Goal: Task Accomplishment & Management: Complete application form

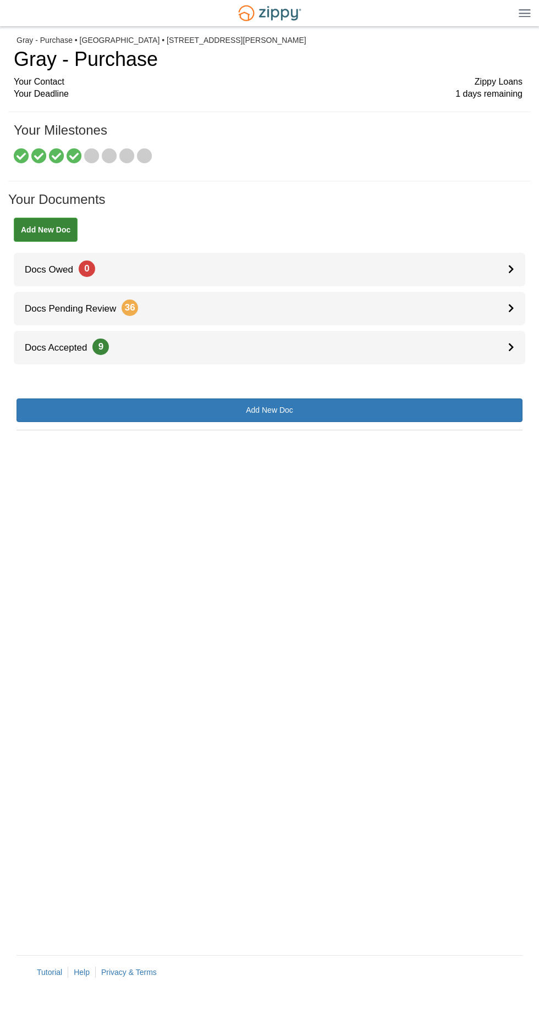
click at [89, 162] on icon at bounding box center [91, 156] width 15 height 15
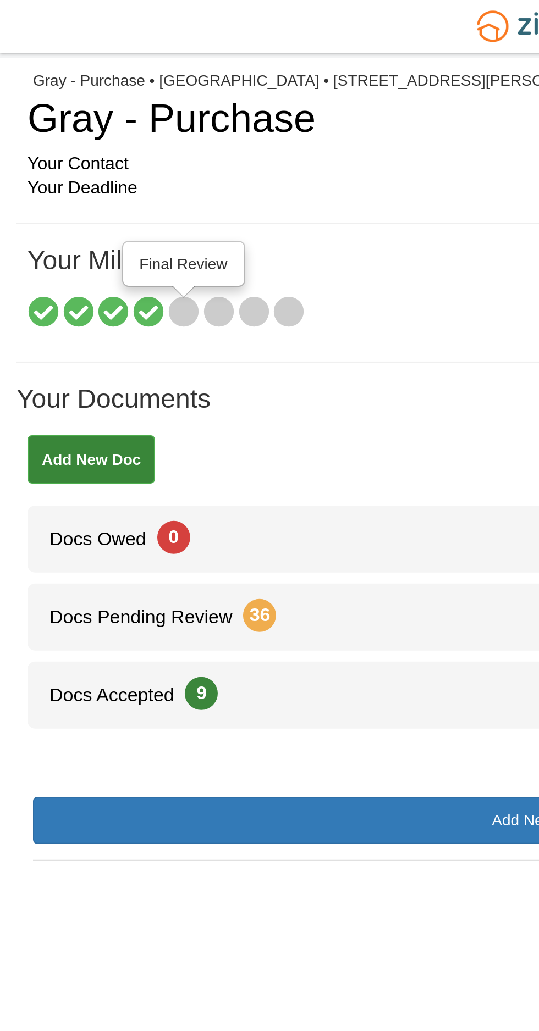
click at [248, 147] on h1 "Your Milestones" at bounding box center [268, 135] width 508 height 25
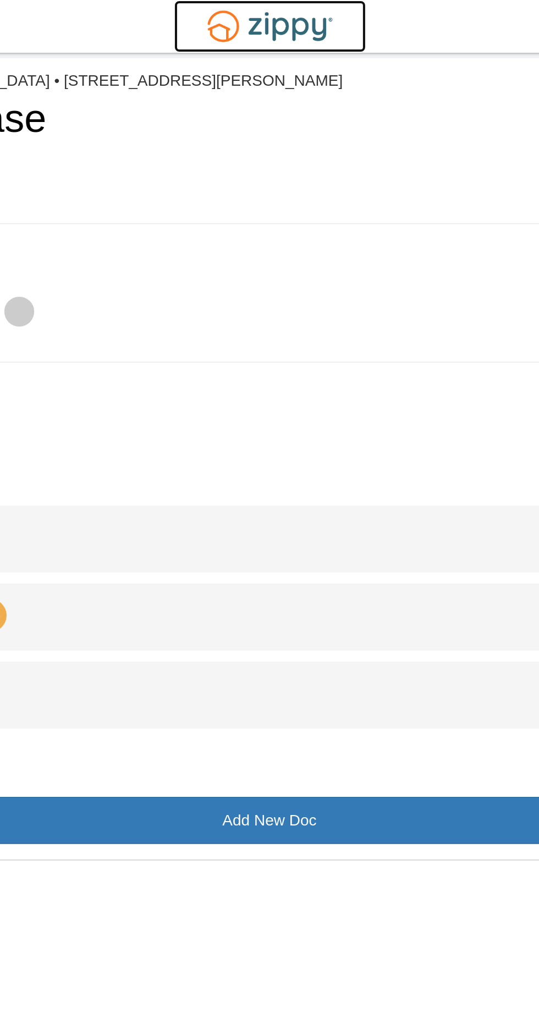
click at [285, 13] on img at bounding box center [269, 13] width 76 height 26
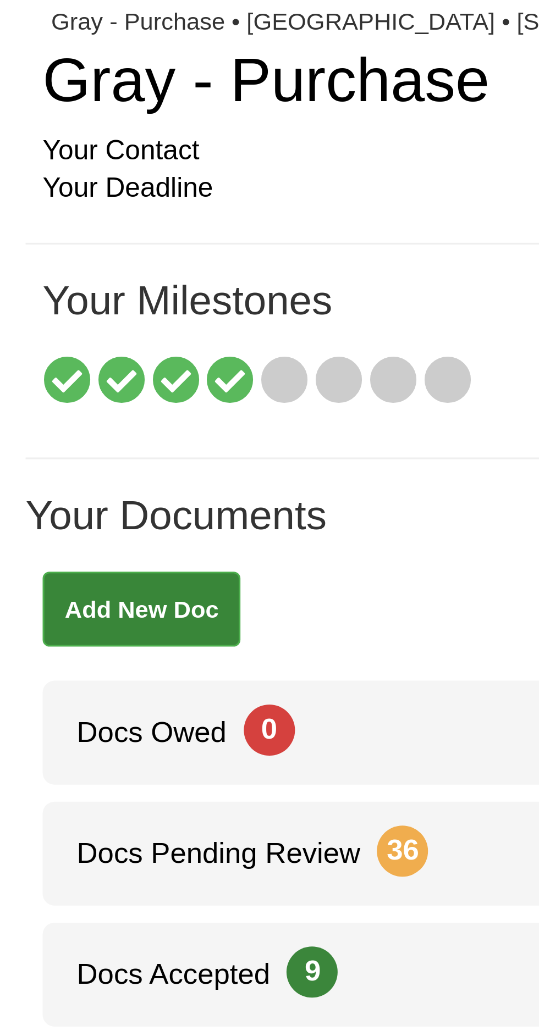
click at [68, 156] on icon at bounding box center [73, 156] width 15 height 15
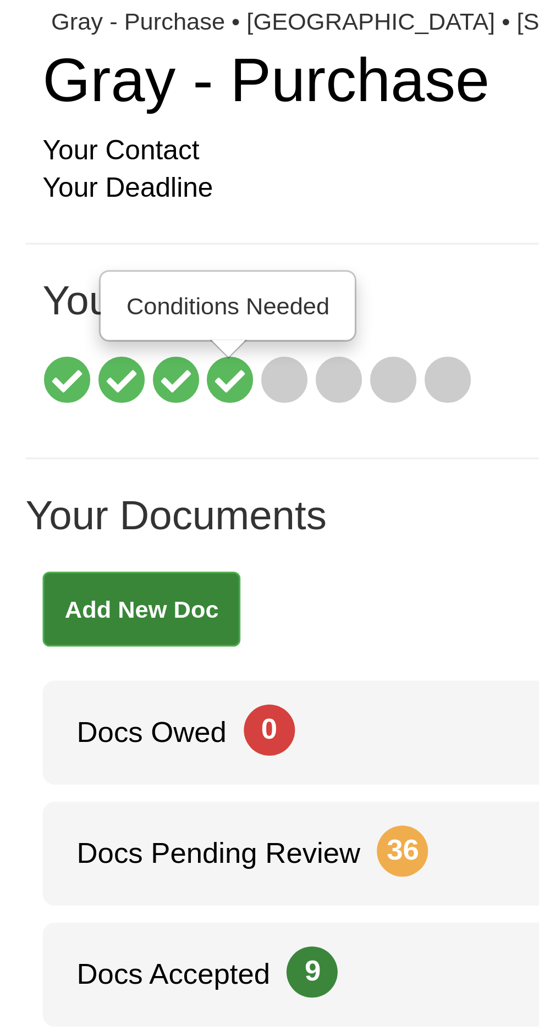
click at [87, 154] on icon at bounding box center [91, 156] width 15 height 15
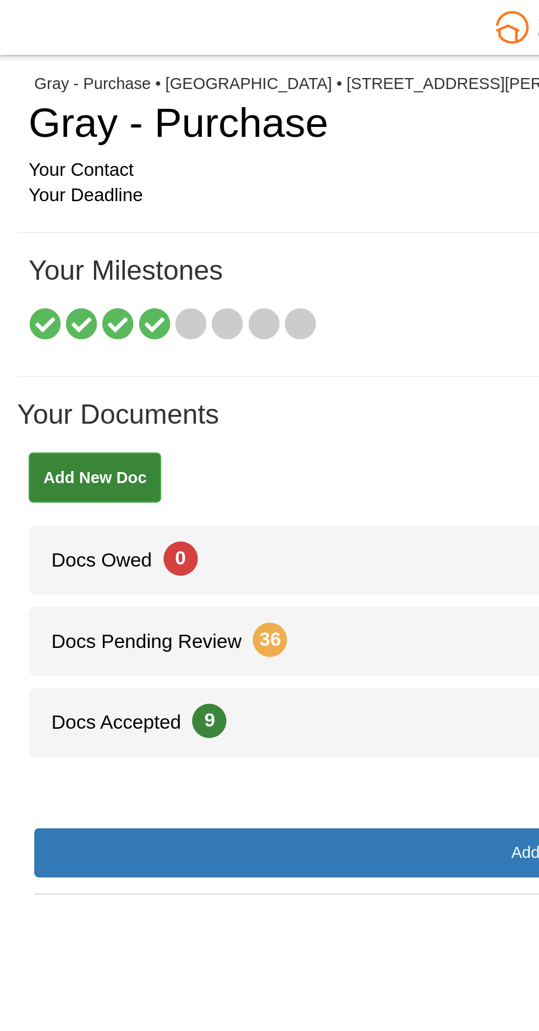
click at [74, 157] on icon at bounding box center [73, 156] width 15 height 15
click at [182, 234] on div "Add New Doc" at bounding box center [269, 235] width 522 height 35
click at [73, 161] on icon at bounding box center [73, 156] width 15 height 15
click at [90, 158] on icon at bounding box center [91, 156] width 15 height 15
click at [94, 156] on icon at bounding box center [91, 156] width 15 height 15
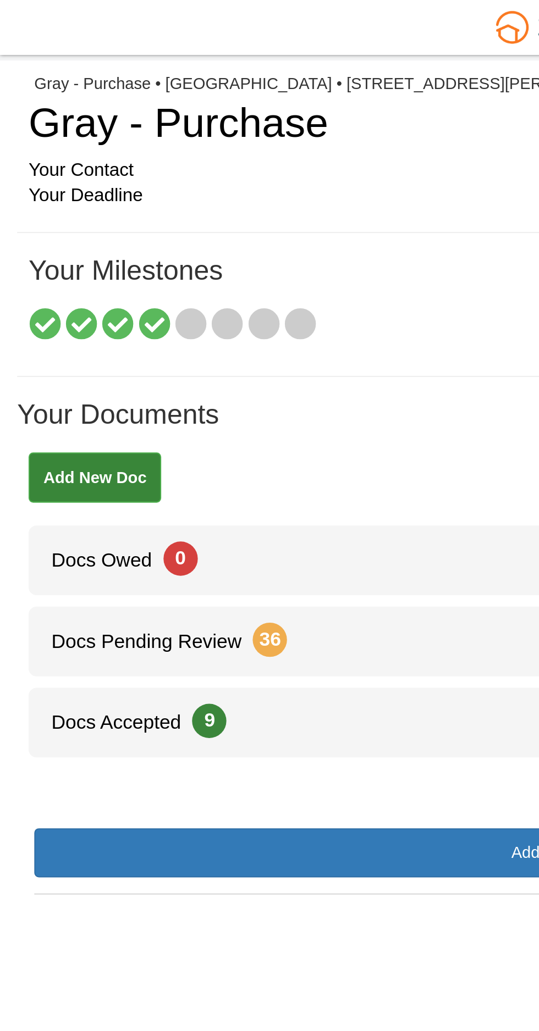
click at [72, 154] on icon at bounding box center [73, 156] width 15 height 15
click at [90, 156] on icon at bounding box center [91, 156] width 15 height 15
click at [73, 158] on icon at bounding box center [73, 156] width 15 height 15
click at [76, 156] on icon at bounding box center [73, 156] width 15 height 15
click at [198, 206] on h1 "Your Documents" at bounding box center [269, 204] width 522 height 25
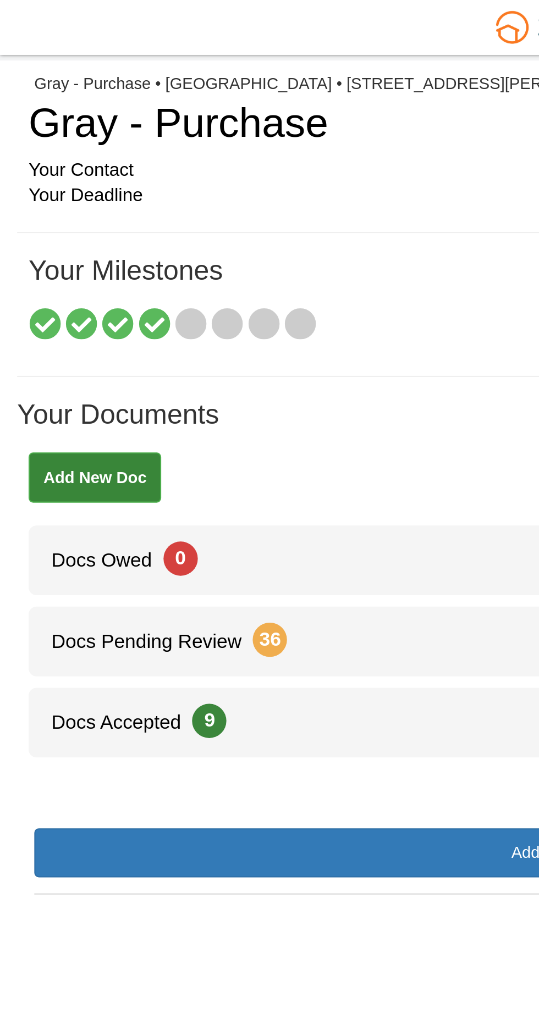
click at [71, 160] on icon at bounding box center [73, 156] width 15 height 15
click at [182, 209] on h1 "Your Documents" at bounding box center [269, 204] width 522 height 25
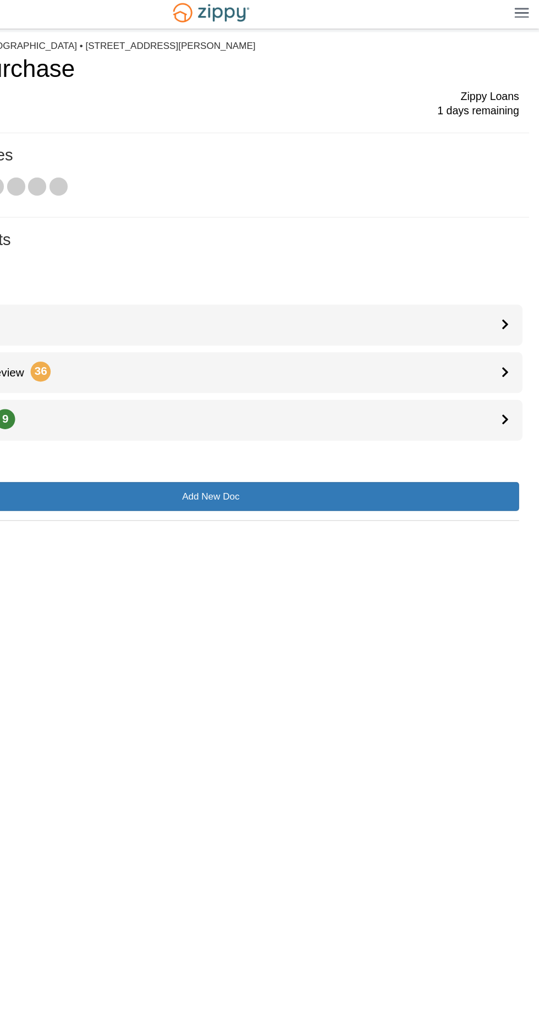
click at [513, 77] on span "Zippy Loans" at bounding box center [498, 82] width 48 height 13
click at [506, 88] on span "1 days remaining" at bounding box center [488, 94] width 67 height 13
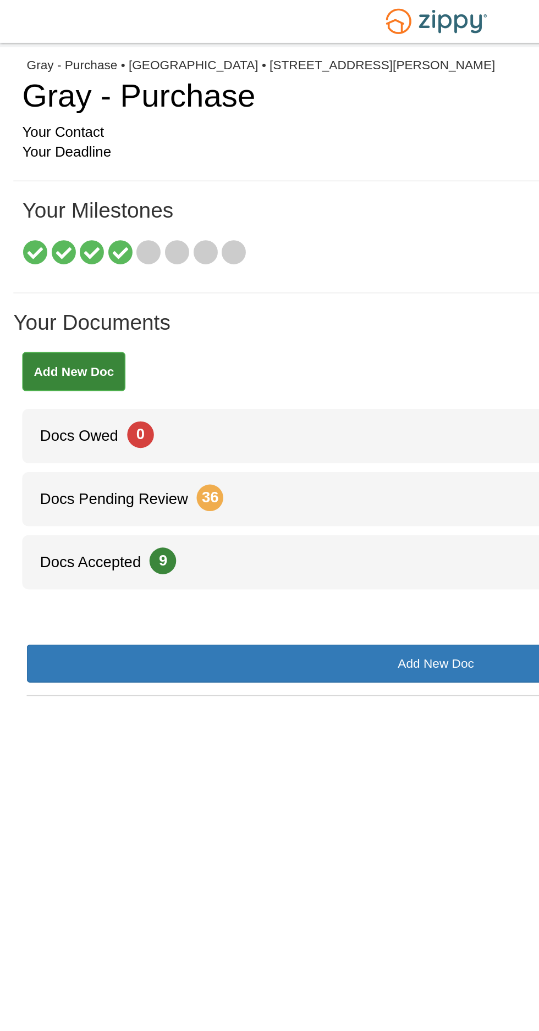
click at [73, 160] on icon at bounding box center [73, 156] width 15 height 15
click at [94, 154] on icon at bounding box center [91, 156] width 15 height 15
